Goal: Task Accomplishment & Management: Complete application form

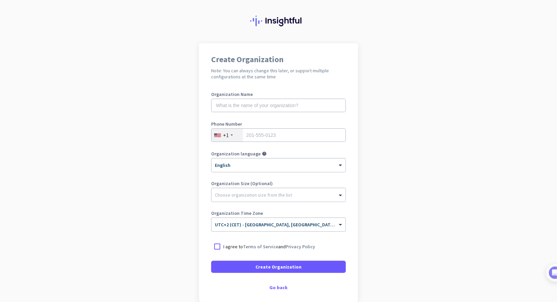
scroll to position [11, 0]
click at [244, 107] on input "text" at bounding box center [278, 106] width 135 height 14
paste input "Project Musina"
type input "Project Musina"
click at [235, 135] on div "+1" at bounding box center [226, 135] width 31 height 13
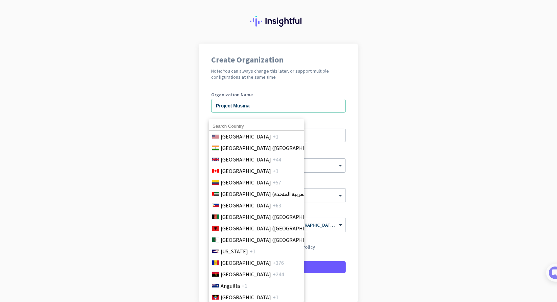
click at [247, 129] on input at bounding box center [256, 126] width 95 height 9
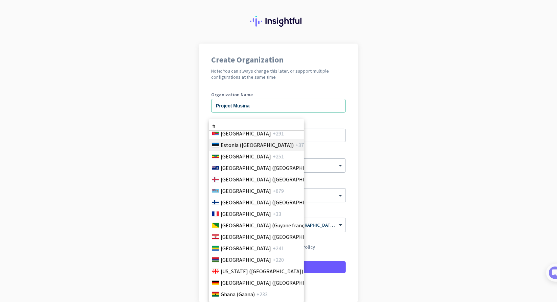
scroll to position [844, 0]
type input "fr"
click at [273, 213] on span "+33" at bounding box center [277, 213] width 8 height 8
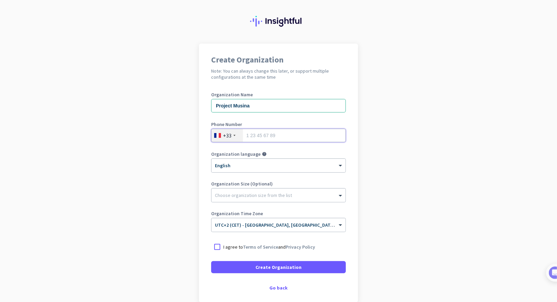
click at [266, 136] on input "tel" at bounding box center [278, 136] width 135 height 14
type input "619652177"
click at [266, 196] on div at bounding box center [278, 193] width 134 height 7
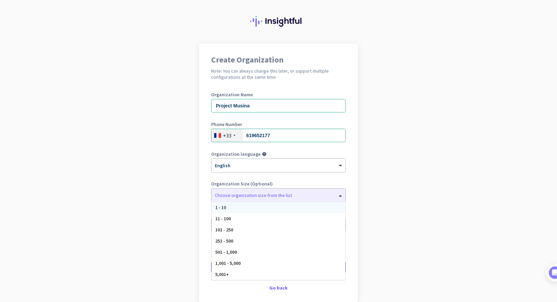
click at [140, 203] on app-onboarding-organization "Create Organization Note: You can always change this later, or support multiple…" at bounding box center [278, 190] width 557 height 293
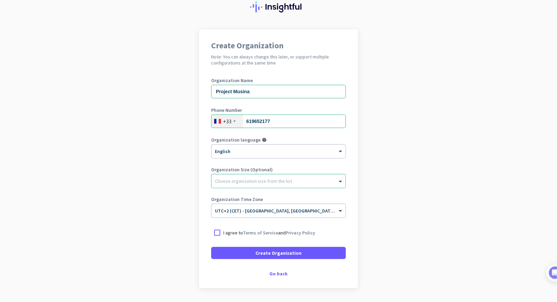
scroll to position [45, 0]
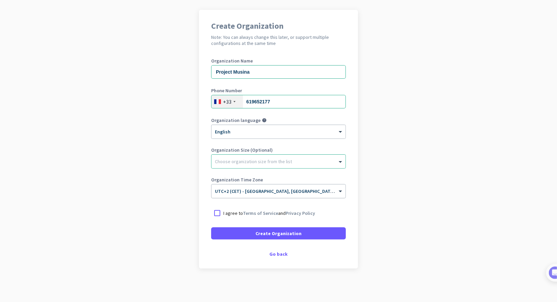
click at [284, 193] on span "UTC+2 (CET) - [GEOGRAPHIC_DATA], [GEOGRAPHIC_DATA], [GEOGRAPHIC_DATA], [GEOGRAP…" at bounding box center [321, 191] width 212 height 6
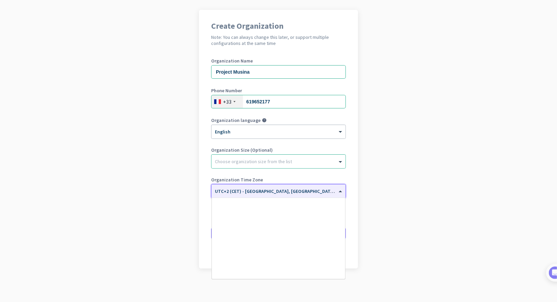
scroll to position [1664, 0]
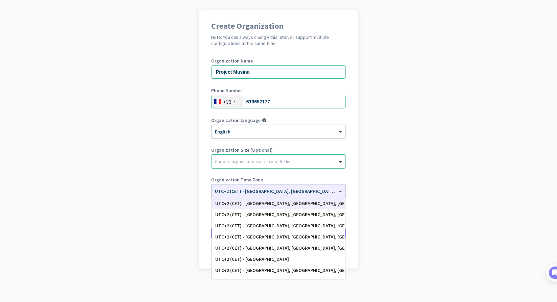
click at [155, 199] on app-onboarding-organization "Create Organization Note: You can always change this later, or support multiple…" at bounding box center [278, 156] width 557 height 293
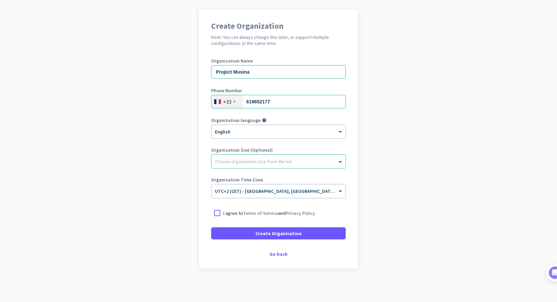
click at [260, 191] on input "text" at bounding box center [272, 189] width 114 height 5
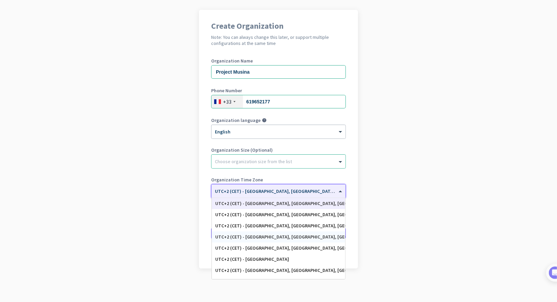
click at [269, 237] on div "UTC+2 (CET) - [GEOGRAPHIC_DATA], [GEOGRAPHIC_DATA], [GEOGRAPHIC_DATA], [GEOGRAP…" at bounding box center [278, 237] width 127 height 6
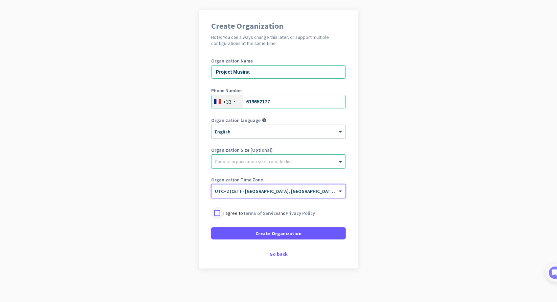
click at [212, 212] on div at bounding box center [217, 213] width 12 height 12
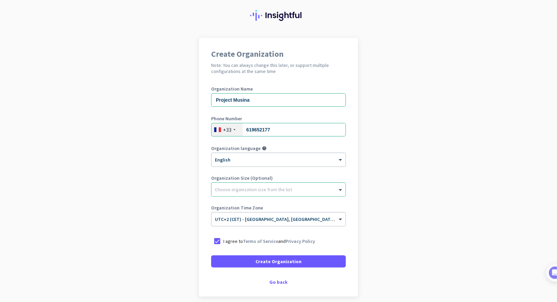
scroll to position [45, 0]
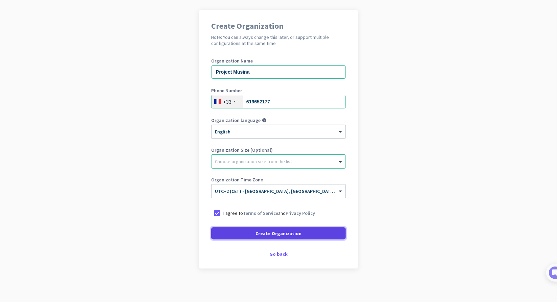
click at [275, 233] on span "Create Organization" at bounding box center [278, 233] width 46 height 7
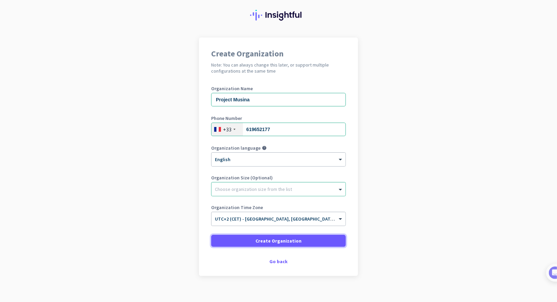
scroll to position [1, 0]
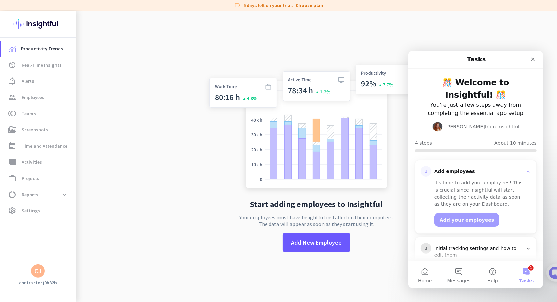
scroll to position [63, 0]
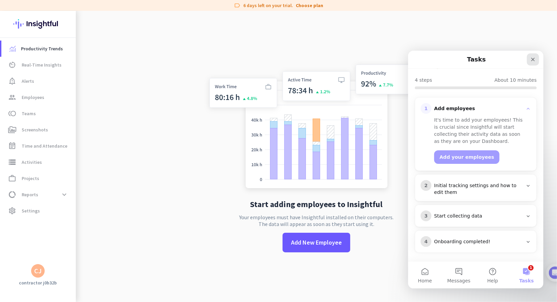
click at [536, 59] on div "Close" at bounding box center [532, 59] width 12 height 12
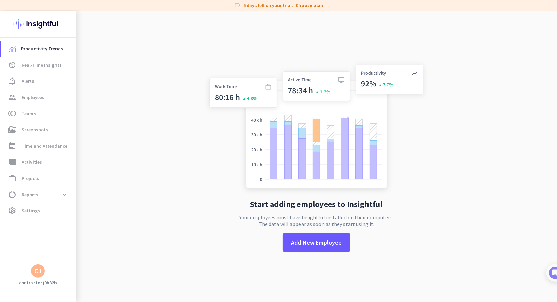
scroll to position [0, 0]
click at [311, 242] on span "Add New Employee" at bounding box center [316, 243] width 51 height 9
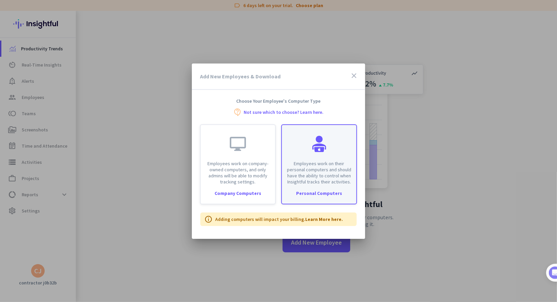
click at [319, 142] on div at bounding box center [319, 144] width 16 height 16
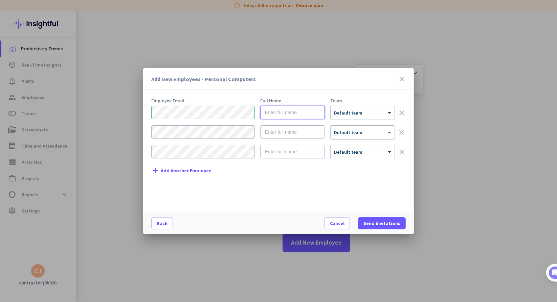
click at [291, 116] on input "text" at bounding box center [292, 113] width 65 height 14
type input "[PERSON_NAME]"
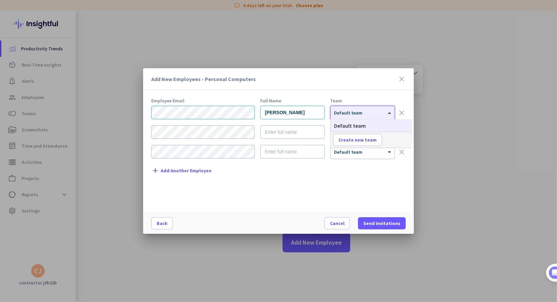
click at [376, 112] on div at bounding box center [363, 111] width 64 height 6
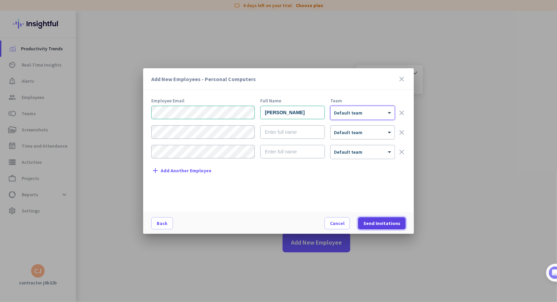
click at [387, 223] on span "Send Invitations" at bounding box center [381, 223] width 37 height 7
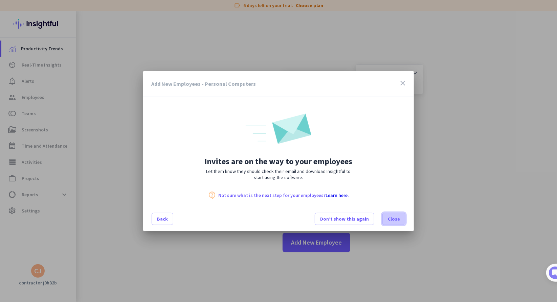
click at [393, 222] on span "Close" at bounding box center [394, 219] width 12 height 7
